Goal: Transaction & Acquisition: Obtain resource

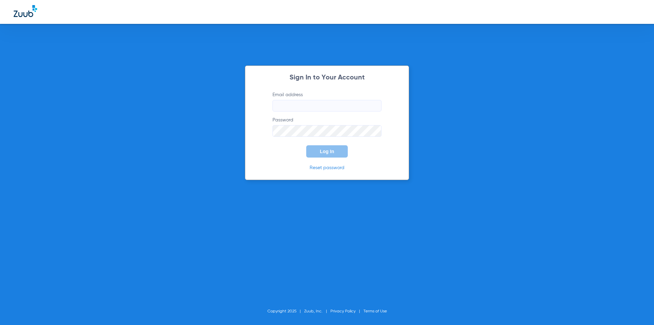
click at [306, 106] on input "Email address" at bounding box center [326, 106] width 109 height 12
type input "H"
type input "[EMAIL_ADDRESS][DOMAIN_NAME]"
click at [73, 72] on div "Sign In to Your Account Email address [EMAIL_ADDRESS][DOMAIN_NAME] Password Log…" at bounding box center [327, 162] width 654 height 325
click at [328, 148] on button "Log In" at bounding box center [327, 151] width 42 height 12
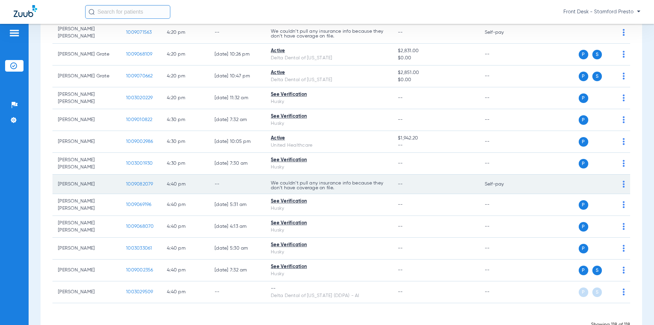
scroll to position [2480, 0]
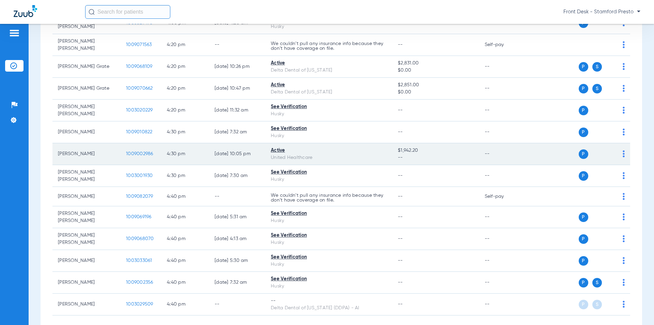
click at [134, 155] on span "1009002986" at bounding box center [139, 153] width 27 height 5
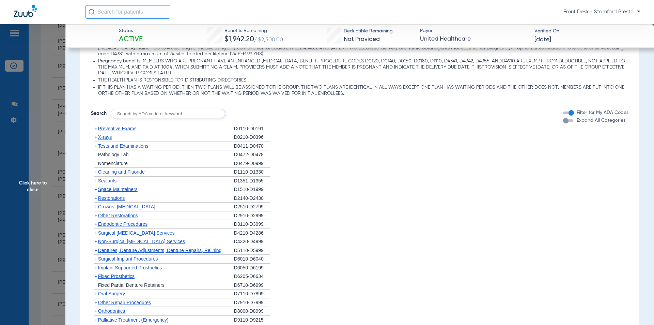
scroll to position [545, 0]
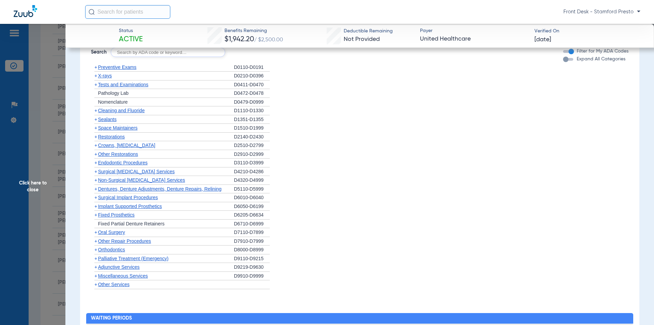
click at [107, 76] on span "X-rays" at bounding box center [105, 75] width 14 height 5
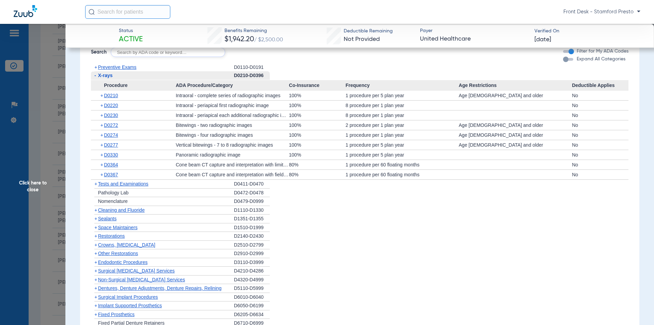
drag, startPoint x: 375, startPoint y: 243, endPoint x: 29, endPoint y: 125, distance: 366.0
click at [375, 243] on li "+ Crowns, [MEDICAL_DATA] D2510-D2799" at bounding box center [360, 244] width 538 height 9
